Goal: Browse casually

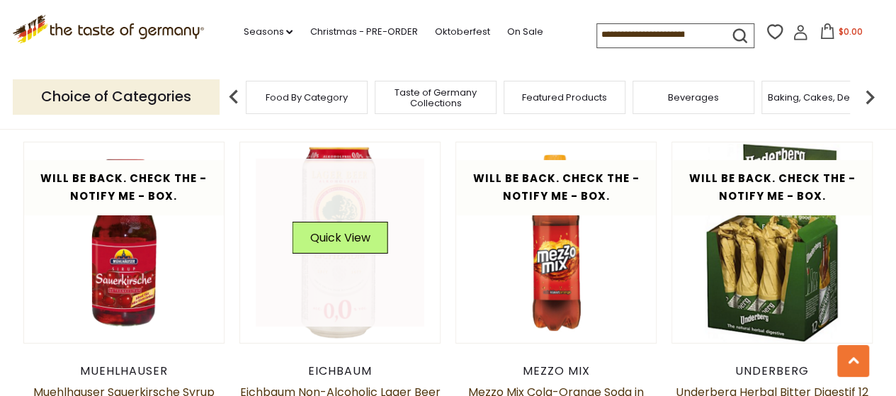
scroll to position [2435, 0]
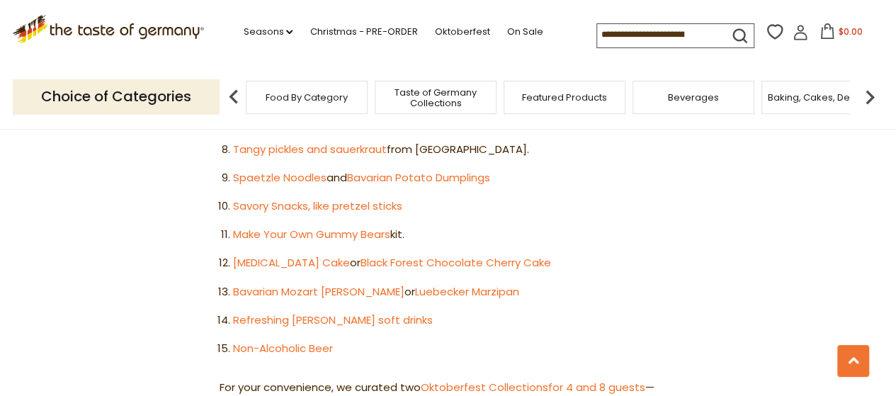
scroll to position [1077, 0]
click at [329, 283] on link "Bavarian Mozart [PERSON_NAME]" at bounding box center [318, 290] width 171 height 15
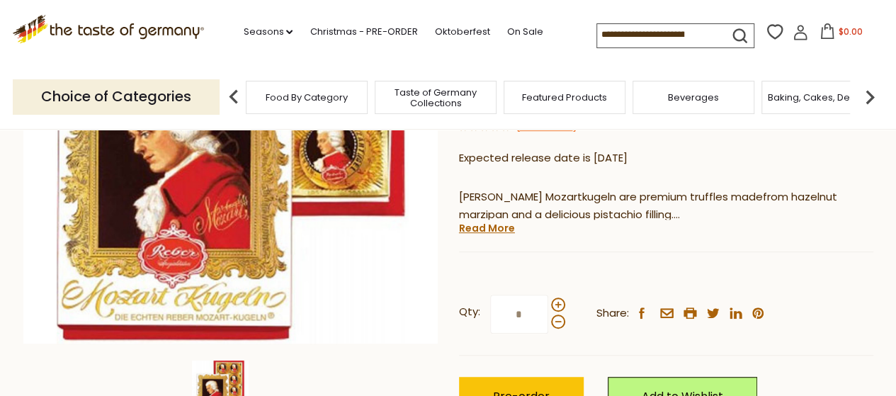
scroll to position [334, 0]
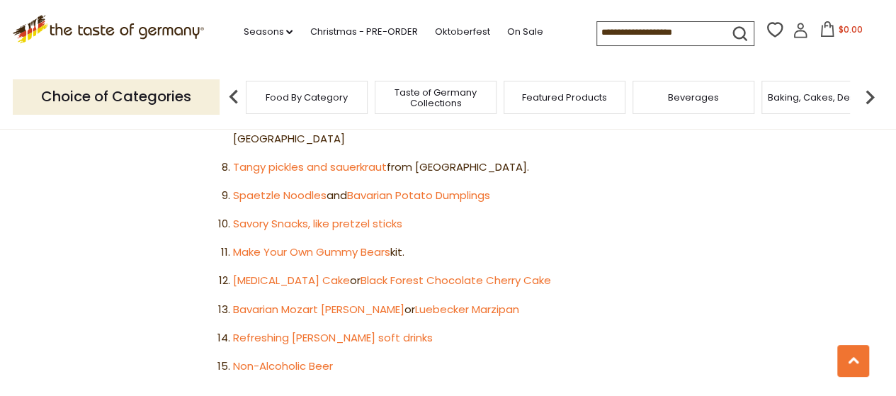
scroll to position [1077, 0]
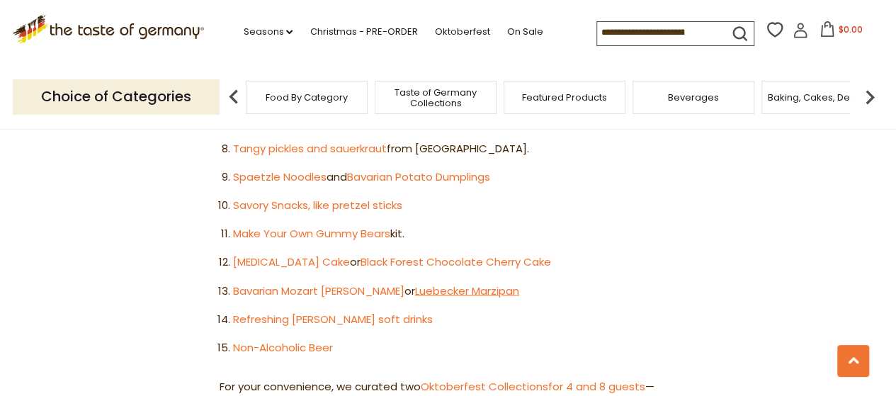
click at [427, 283] on link "Luebecker Marzipan" at bounding box center [467, 290] width 104 height 15
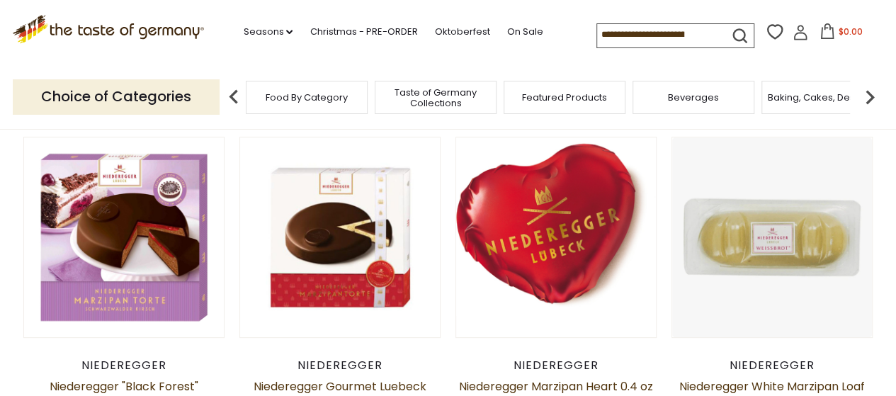
scroll to position [113, 0]
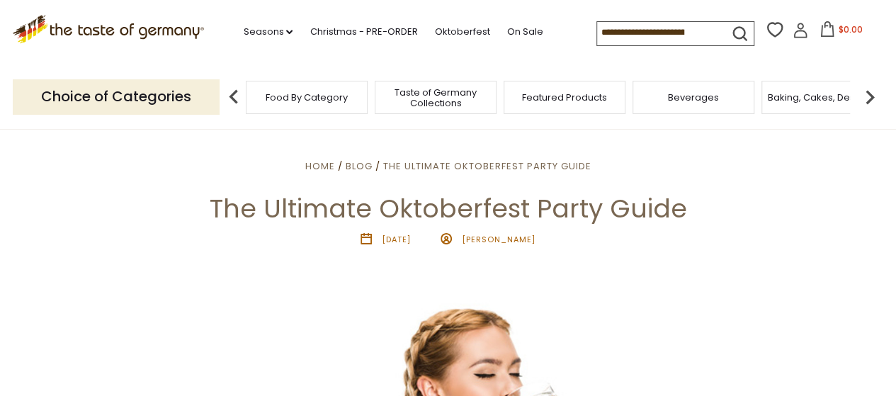
click at [288, 105] on div "Food By Category" at bounding box center [307, 97] width 122 height 33
